Goal: Task Accomplishment & Management: Manage account settings

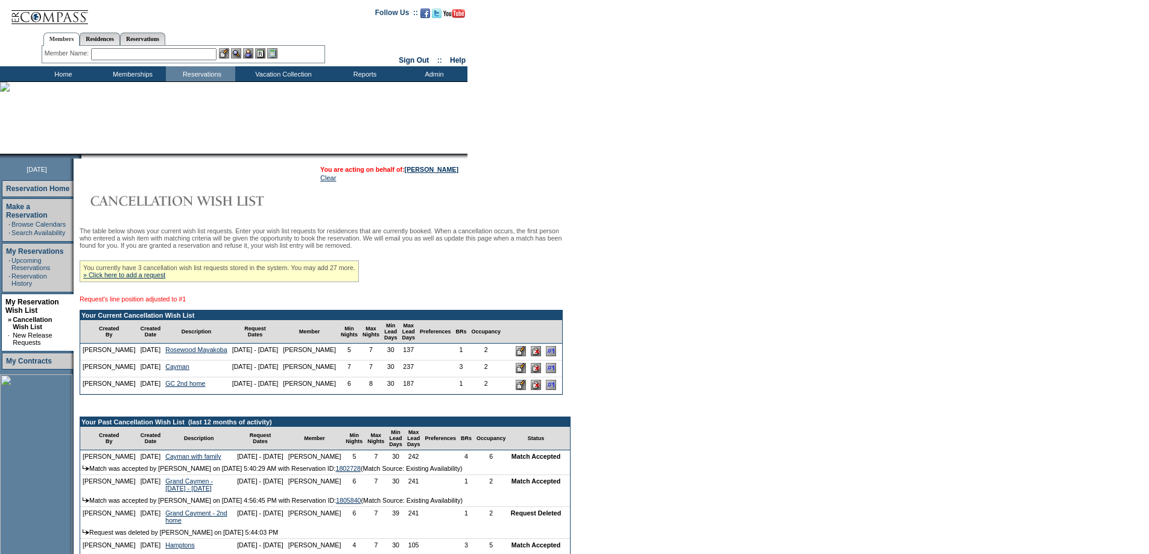
click at [546, 356] on input "image" at bounding box center [551, 351] width 10 height 10
drag, startPoint x: 450, startPoint y: 165, endPoint x: 559, endPoint y: 186, distance: 110.6
click at [450, 165] on table "You are acting on behalf of: [PERSON_NAME] Clear" at bounding box center [389, 174] width 141 height 18
click at [449, 171] on link "[PERSON_NAME]" at bounding box center [432, 169] width 54 height 7
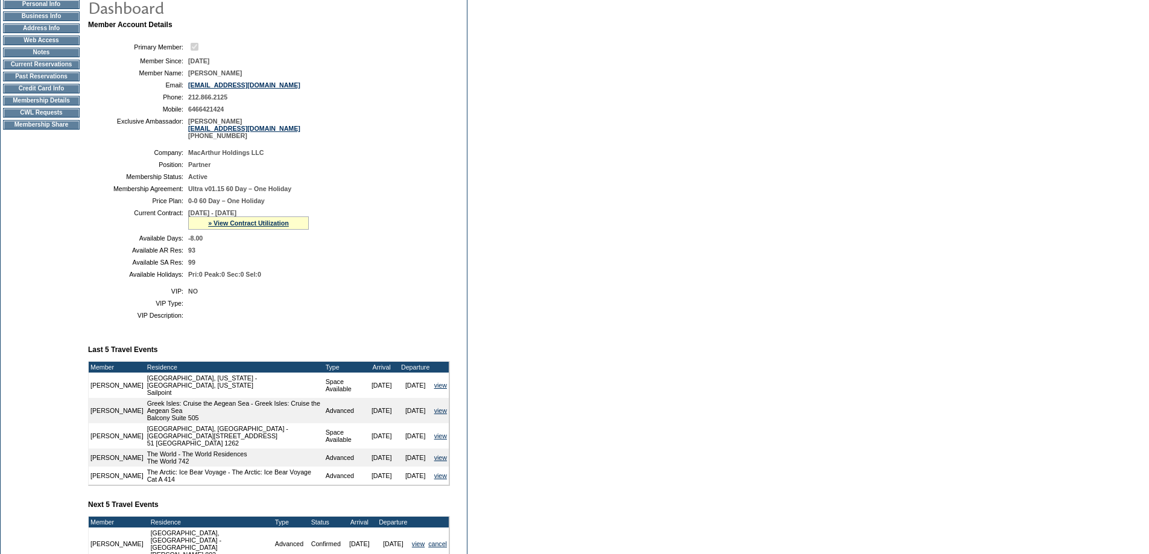
scroll to position [118, 0]
